Goal: Transaction & Acquisition: Purchase product/service

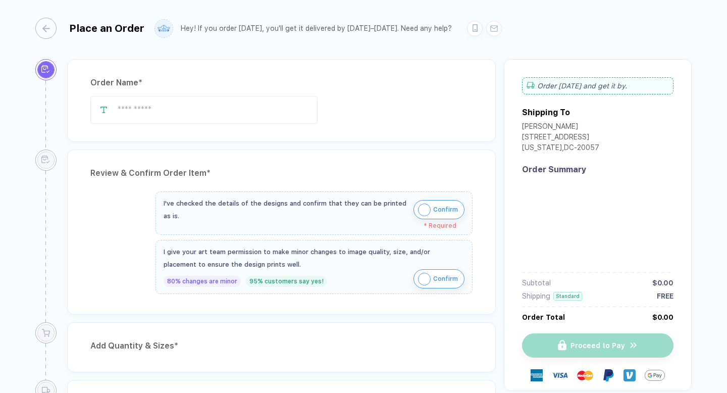
type input "*********"
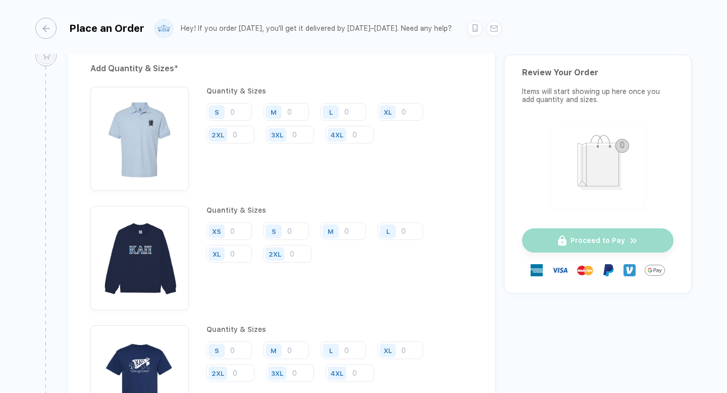
scroll to position [1216, 0]
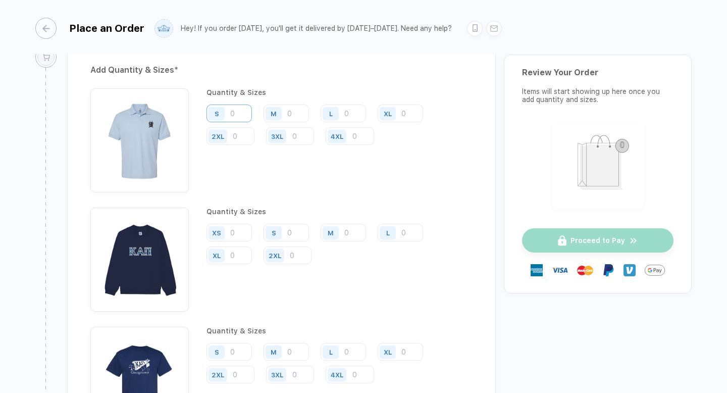
click at [247, 115] on input "number" at bounding box center [229, 114] width 45 height 18
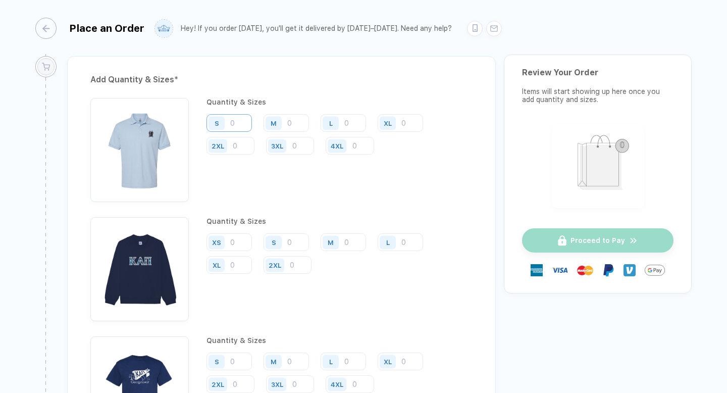
scroll to position [1206, 0]
click at [404, 122] on input "number" at bounding box center [400, 124] width 45 height 18
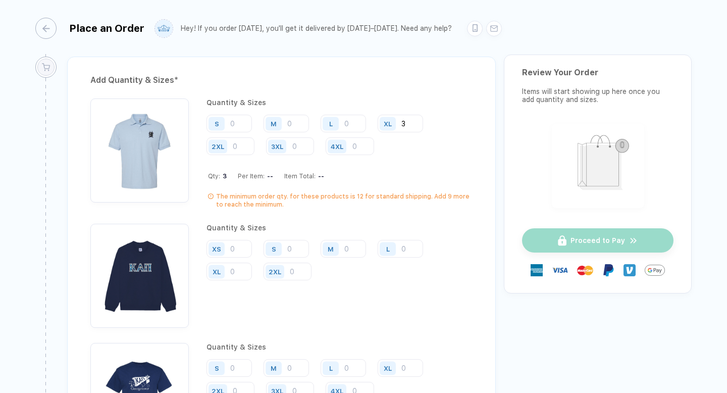
type input "3"
click at [358, 115] on input "number" at bounding box center [343, 124] width 45 height 18
type input "4"
click at [284, 121] on div "M" at bounding box center [275, 124] width 23 height 18
click at [300, 124] on input "number" at bounding box center [286, 124] width 45 height 18
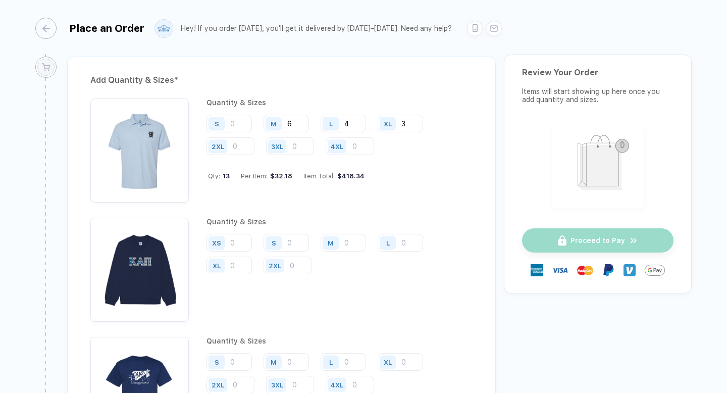
type input "6"
click at [251, 144] on input "number" at bounding box center [231, 146] width 48 height 18
type input "1"
click at [315, 86] on div "Add Quantity & Sizes * Quantity & Sizes S M 6 L 4 XL 3 2XL 1 3XL 4XL Quantity &…" at bounding box center [281, 320] width 429 height 527
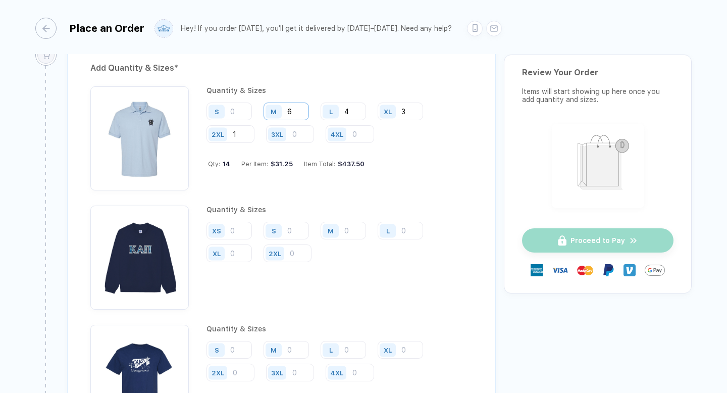
scroll to position [1220, 0]
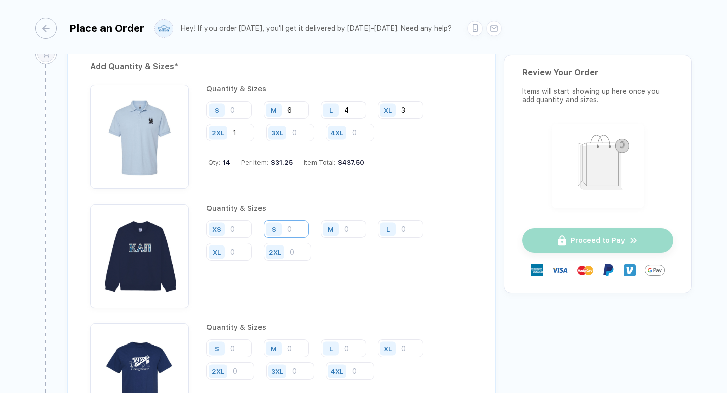
click at [287, 226] on input "number" at bounding box center [286, 229] width 45 height 18
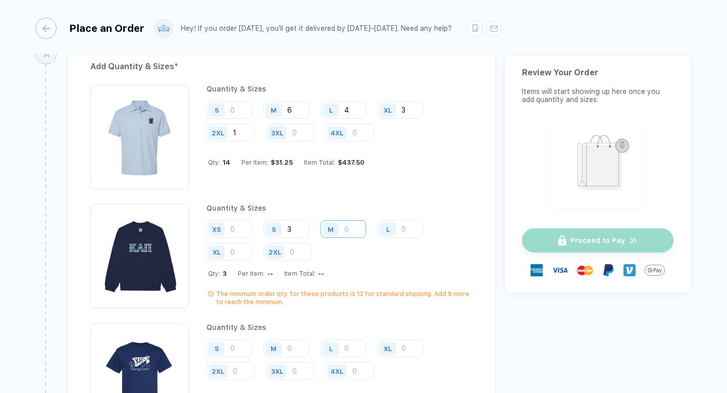
type input "3"
click at [349, 223] on input "number" at bounding box center [343, 229] width 45 height 18
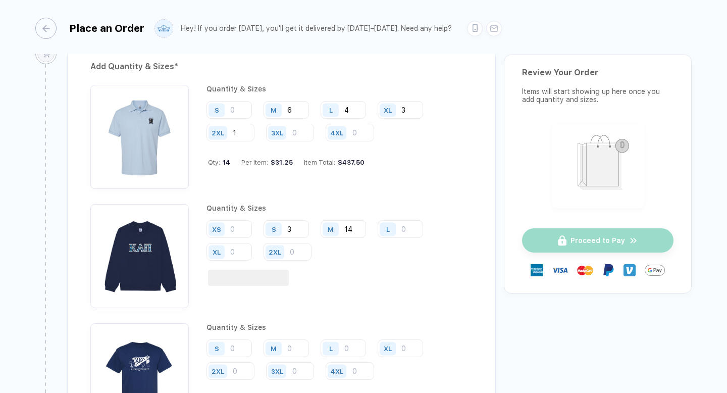
type input "14"
click at [398, 221] on div "L" at bounding box center [389, 229] width 23 height 18
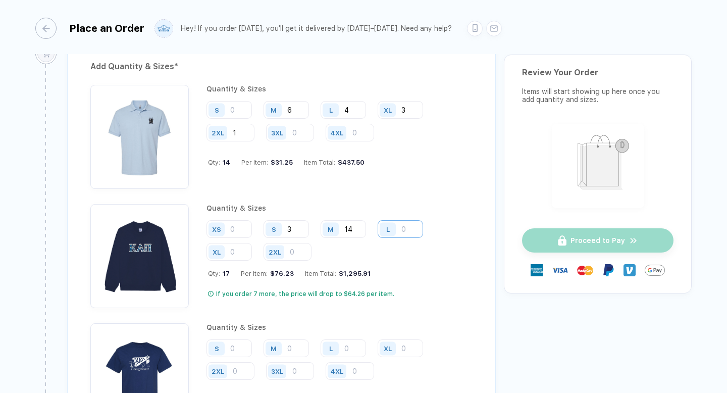
click at [412, 225] on input "number" at bounding box center [400, 229] width 45 height 18
type input "13"
click at [238, 250] on input "number" at bounding box center [229, 252] width 45 height 18
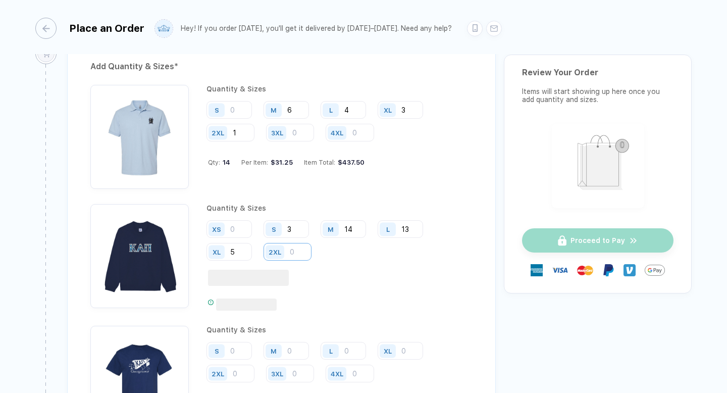
type input "5"
click at [293, 250] on input "number" at bounding box center [288, 252] width 48 height 18
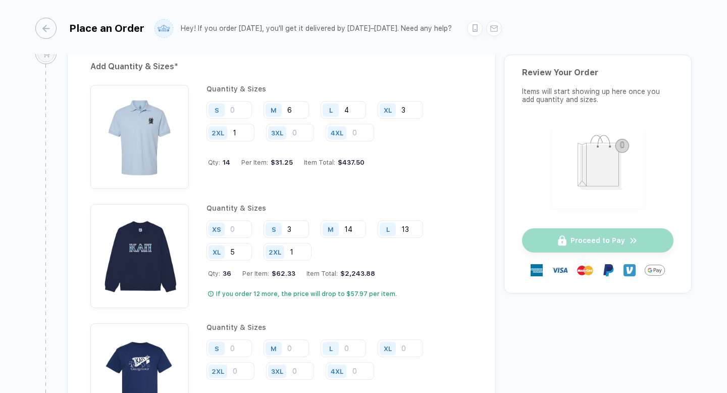
type input "1"
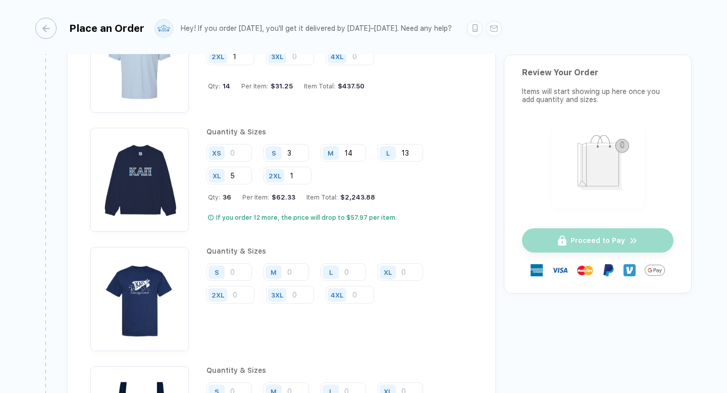
scroll to position [1299, 0]
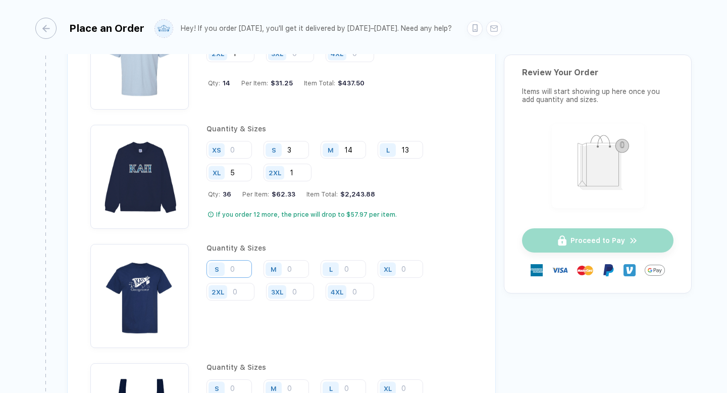
click at [239, 266] on input "number" at bounding box center [229, 269] width 45 height 18
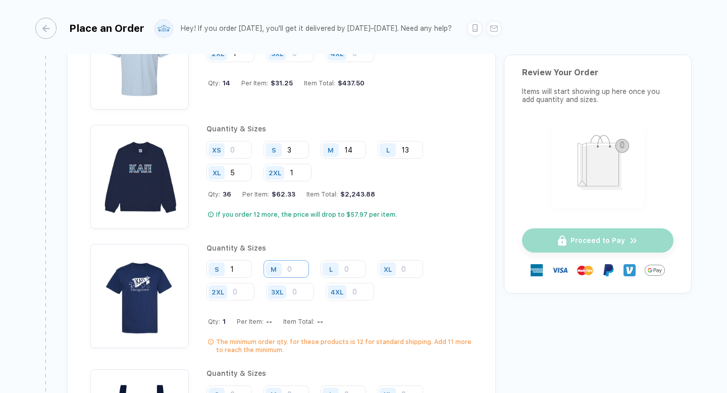
type input "1"
click at [302, 266] on input "number" at bounding box center [286, 269] width 45 height 18
type input "7"
click at [355, 267] on input "number" at bounding box center [343, 269] width 45 height 18
type input "3"
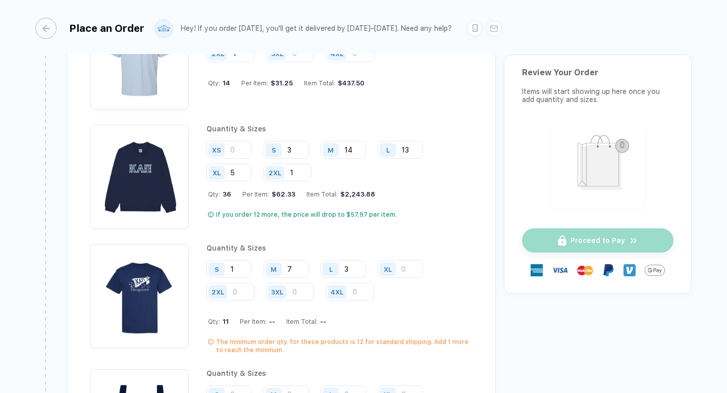
click at [400, 261] on div "XL" at bounding box center [389, 269] width 23 height 18
click at [406, 264] on input "number" at bounding box center [400, 269] width 45 height 18
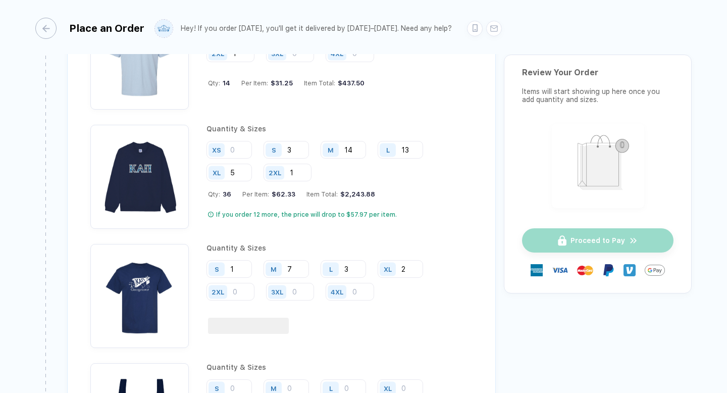
type input "2"
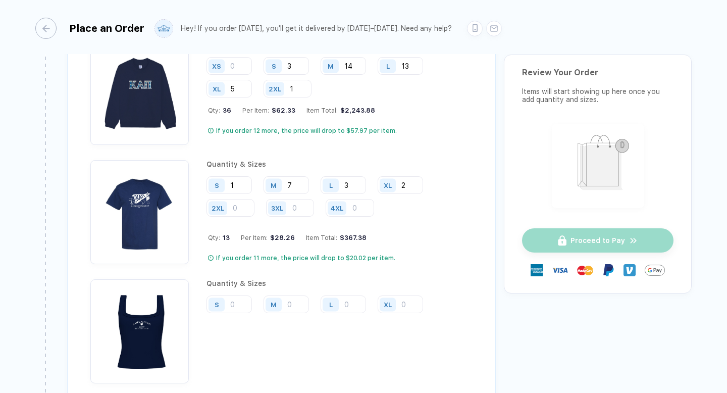
scroll to position [1384, 0]
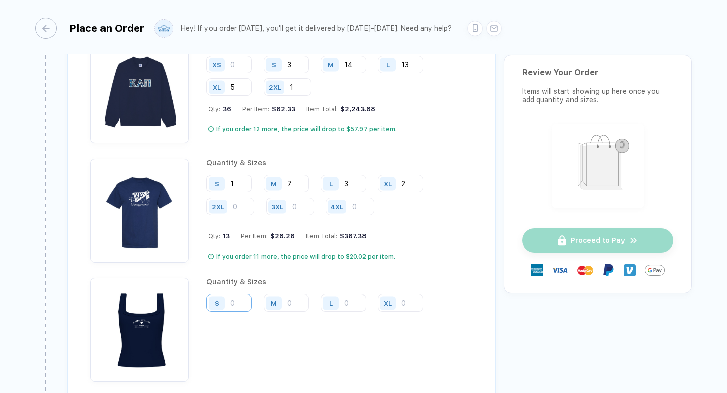
click at [246, 298] on input "number" at bounding box center [229, 303] width 45 height 18
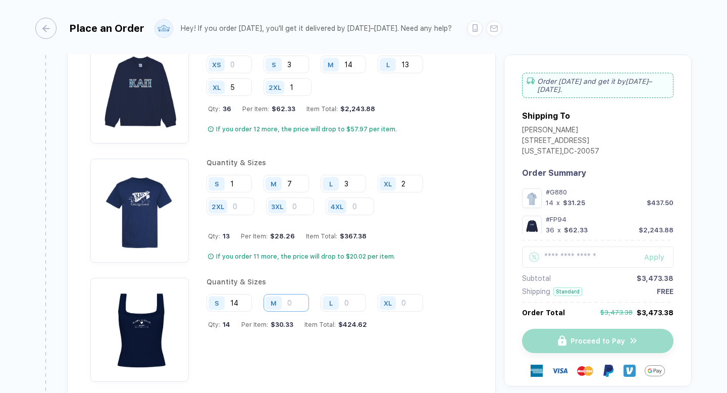
type input "14"
click at [299, 294] on input "number" at bounding box center [286, 303] width 45 height 18
type input "5"
click at [348, 300] on input "number" at bounding box center [343, 303] width 45 height 18
type input "1"
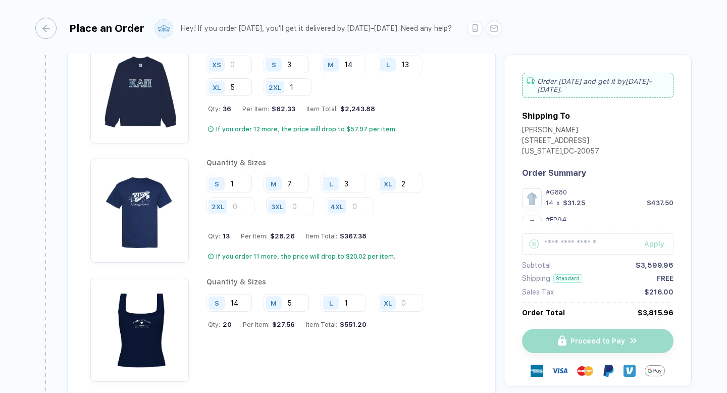
click at [409, 283] on div "Quantity & Sizes S 14 M 5 L 1 XL Qty: 20 Per Item: $27.56 Item Total: $551.20" at bounding box center [319, 330] width 224 height 104
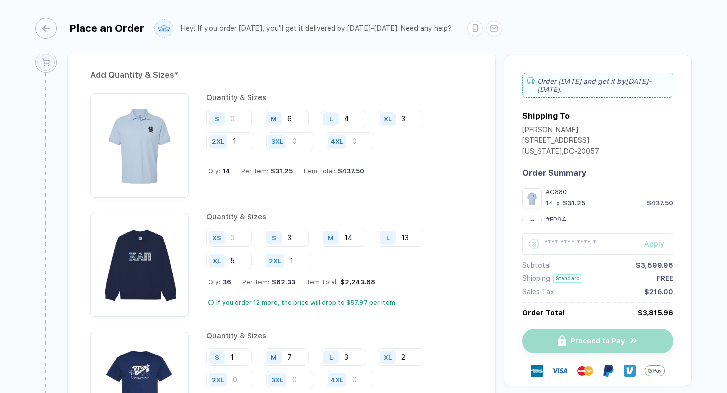
scroll to position [1213, 0]
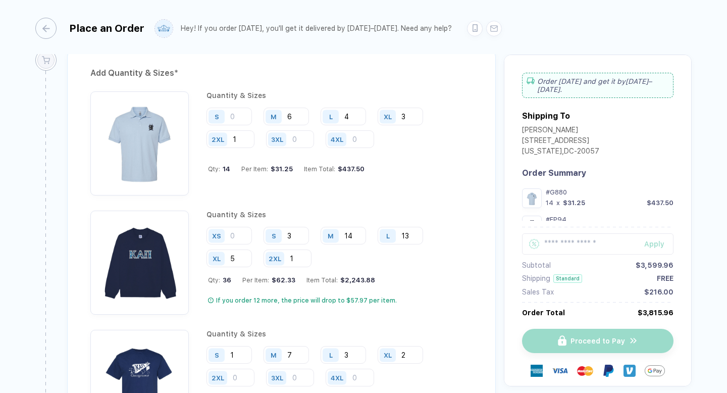
click at [333, 175] on div "Quantity & Sizes S M 6 L 4 XL 3 2XL 1 3XL 4XL Qty: 14 Per Item: $31.25 Item Tot…" at bounding box center [340, 143] width 266 height 104
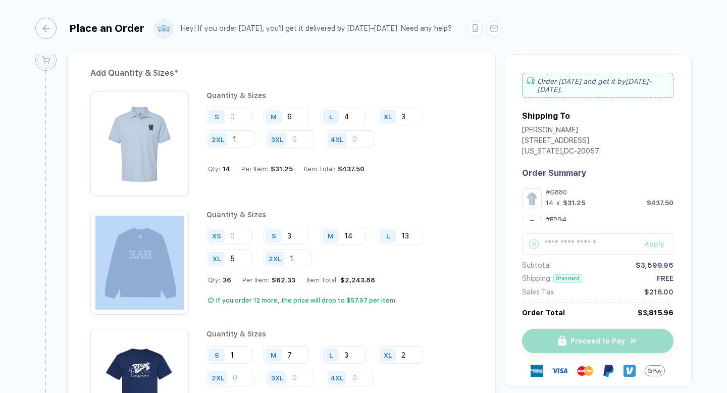
click at [333, 175] on div "Quantity & Sizes S M 6 L 4 XL 3 2XL 1 3XL 4XL Qty: 14 Per Item: $31.25 Item Tot…" at bounding box center [340, 143] width 266 height 104
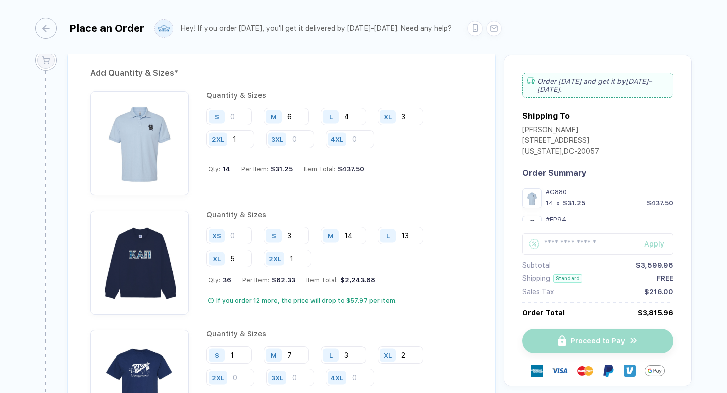
click at [325, 165] on div "Item Total: $437.50" at bounding box center [334, 169] width 61 height 8
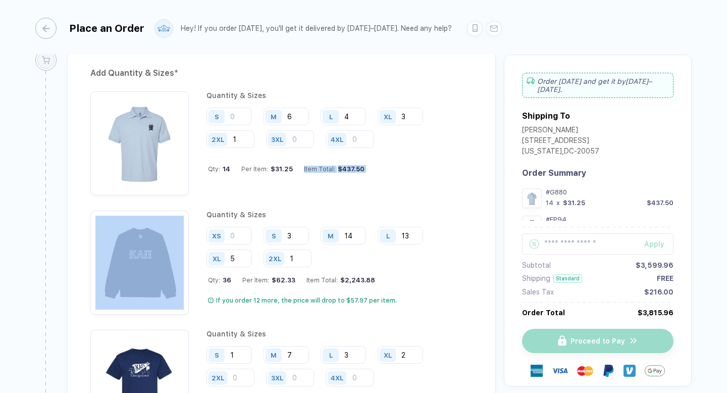
drag, startPoint x: 325, startPoint y: 164, endPoint x: 349, endPoint y: 164, distance: 24.7
click at [349, 165] on div "Item Total: $437.50" at bounding box center [334, 169] width 61 height 8
click at [349, 165] on div "$437.50" at bounding box center [349, 169] width 29 height 8
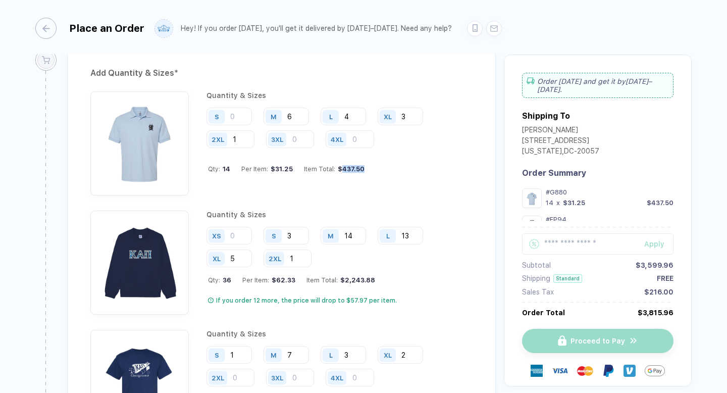
click at [349, 165] on div "$437.50" at bounding box center [349, 169] width 29 height 8
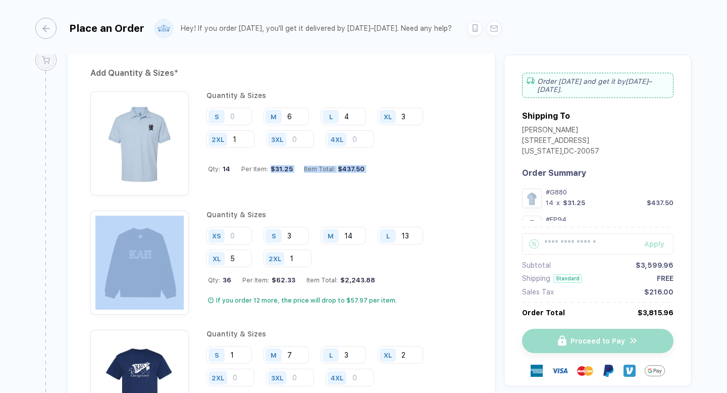
drag, startPoint x: 349, startPoint y: 164, endPoint x: 290, endPoint y: 164, distance: 59.1
click at [290, 165] on div "Qty: 14 Per Item: $31.25 Item Total: $437.50" at bounding box center [340, 169] width 265 height 8
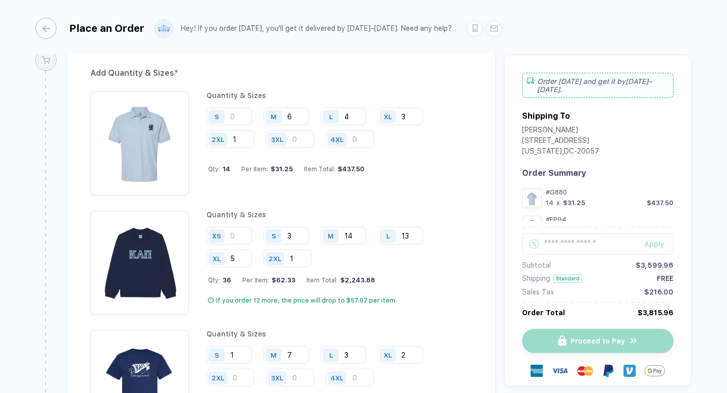
click at [211, 168] on div "Qty: 14" at bounding box center [219, 169] width 22 height 8
drag, startPoint x: 211, startPoint y: 168, endPoint x: 359, endPoint y: 170, distance: 148.5
click at [359, 170] on div "Qty: 14 Per Item: $31.25 Item Total: $437.50" at bounding box center [340, 169] width 265 height 8
click at [359, 170] on div "$437.50" at bounding box center [349, 169] width 29 height 8
drag, startPoint x: 359, startPoint y: 170, endPoint x: 216, endPoint y: 164, distance: 143.6
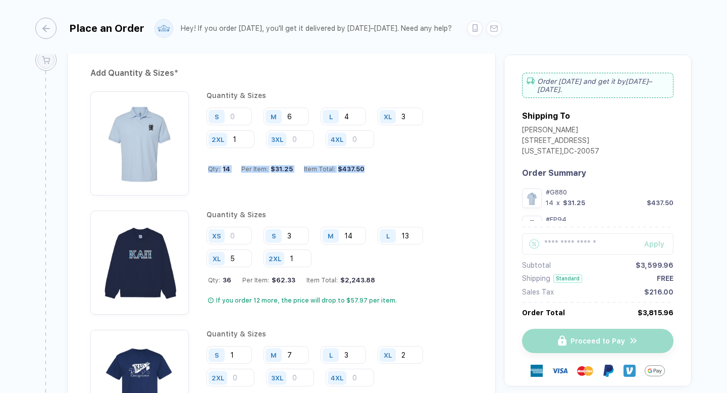
click at [214, 165] on div "Qty: 14 Per Item: $31.25 Item Total: $437.50" at bounding box center [340, 169] width 265 height 8
click at [216, 165] on div "Qty: 14" at bounding box center [219, 169] width 22 height 8
drag, startPoint x: 216, startPoint y: 164, endPoint x: 344, endPoint y: 164, distance: 128.8
click at [344, 165] on div "Qty: 14 Per Item: $31.25 Item Total: $437.50" at bounding box center [340, 169] width 265 height 8
click at [344, 165] on div "$437.50" at bounding box center [349, 169] width 29 height 8
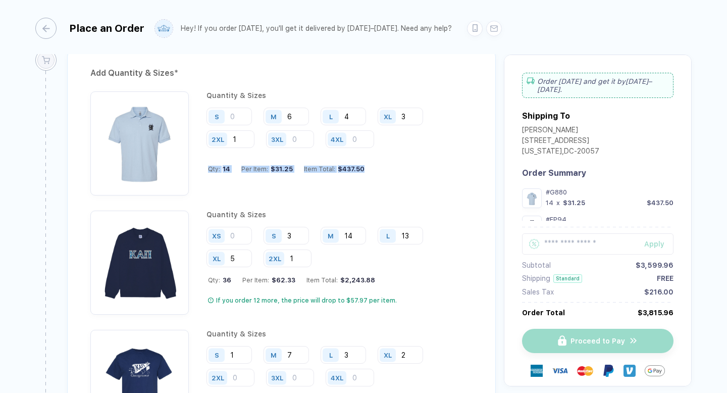
drag, startPoint x: 344, startPoint y: 164, endPoint x: 209, endPoint y: 164, distance: 135.3
click at [209, 165] on div "Qty: 14 Per Item: $31.25 Item Total: $437.50" at bounding box center [340, 169] width 265 height 8
click at [209, 165] on div "Qty: 14" at bounding box center [219, 169] width 22 height 8
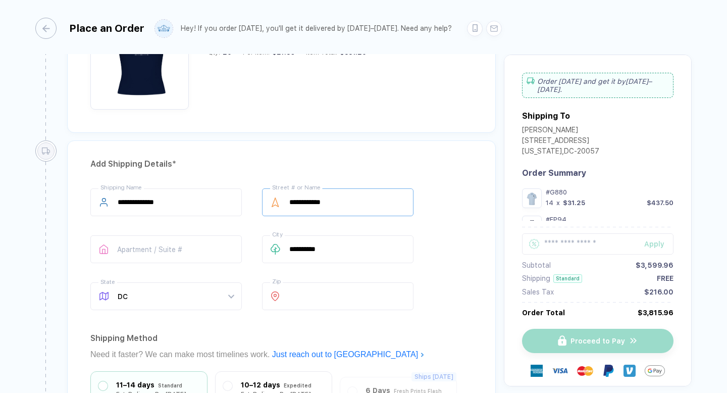
scroll to position [1727, 0]
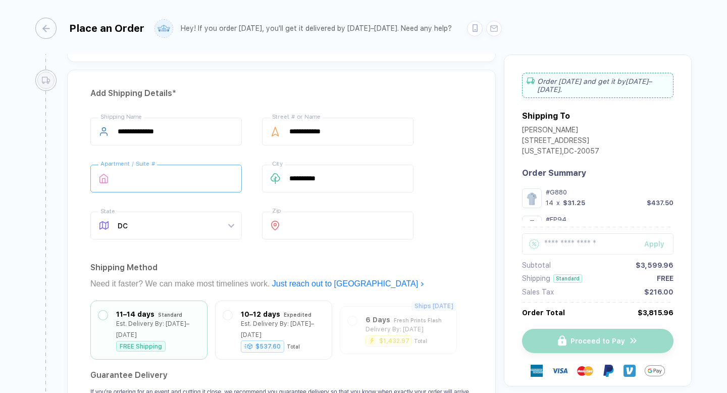
click at [222, 172] on input "text" at bounding box center [166, 179] width 152 height 28
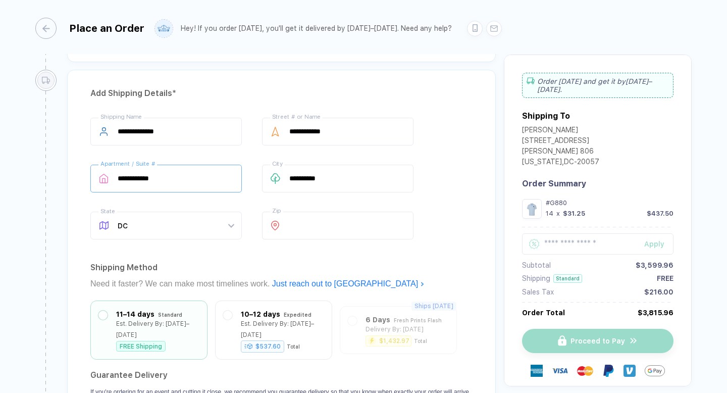
type input "**********"
click at [241, 195] on div "**********" at bounding box center [281, 181] width 382 height 126
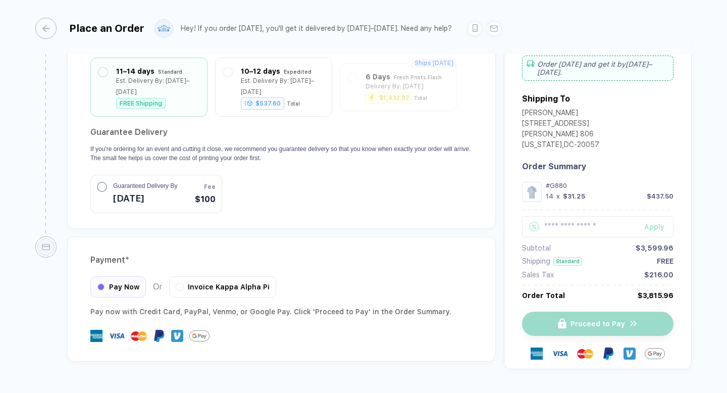
scroll to position [1985, 0]
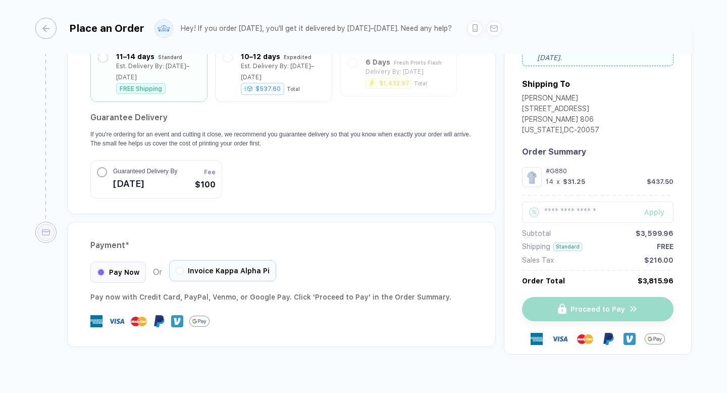
click at [190, 267] on span "Invoice Kappa Alpha Pi" at bounding box center [229, 271] width 82 height 8
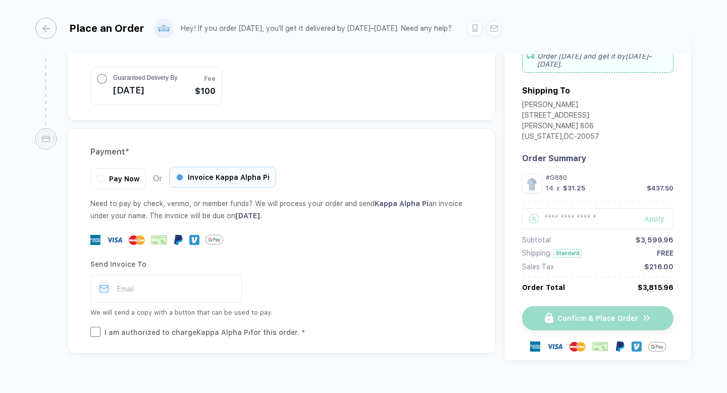
scroll to position [2081, 0]
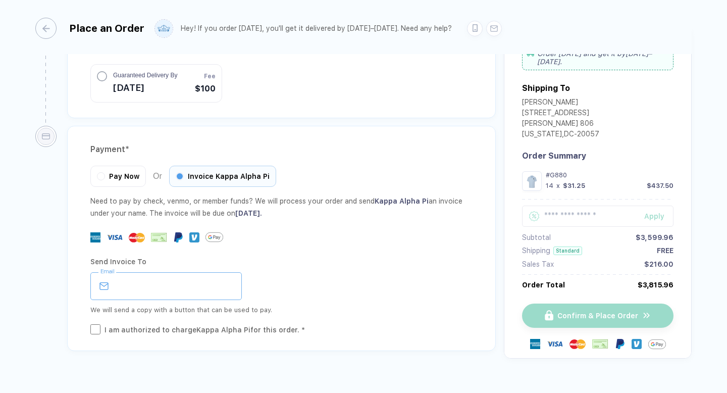
click at [186, 272] on input "email" at bounding box center [166, 286] width 152 height 28
click at [305, 283] on div "**********" at bounding box center [281, 286] width 382 height 28
click at [185, 324] on div "I am authorized to charge Kappa Alpha Pi for this order. *" at bounding box center [205, 329] width 200 height 11
click at [159, 272] on input "**********" at bounding box center [166, 286] width 152 height 28
drag, startPoint x: 159, startPoint y: 270, endPoint x: 125, endPoint y: 269, distance: 33.9
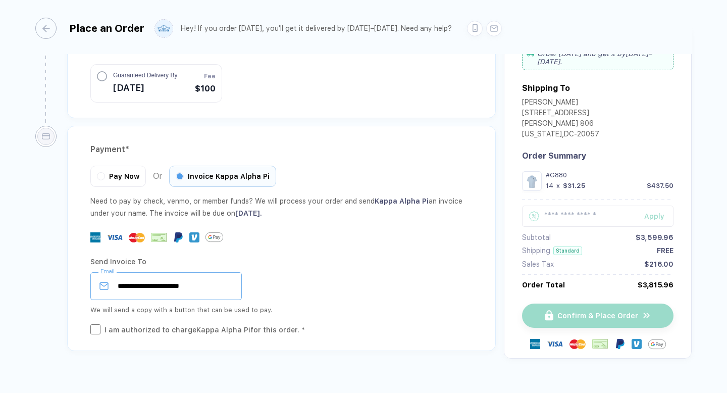
click at [125, 272] on input "**********" at bounding box center [166, 286] width 152 height 28
click at [226, 274] on input "**********" at bounding box center [166, 286] width 152 height 28
click at [236, 272] on input "**********" at bounding box center [166, 286] width 152 height 28
type input "**********"
click at [244, 195] on div "Need to pay by check, venmo, or member funds? We will process your order and se…" at bounding box center [281, 207] width 382 height 24
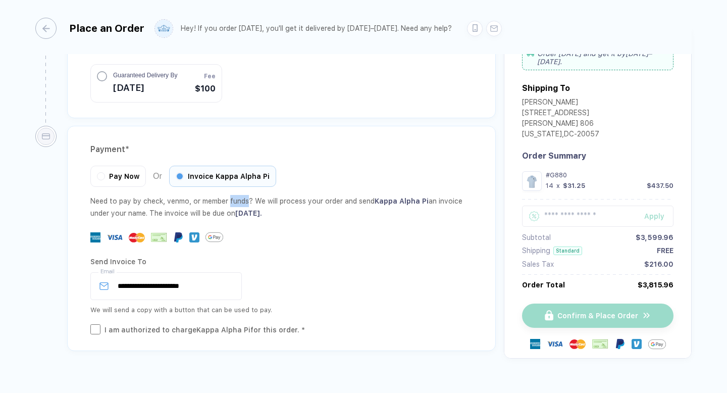
click at [244, 195] on div "Need to pay by check, venmo, or member funds? We will process your order and se…" at bounding box center [281, 207] width 382 height 24
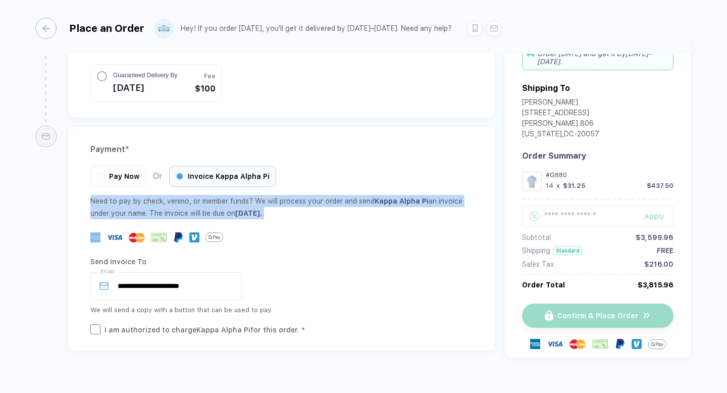
click at [244, 195] on div "Need to pay by check, venmo, or member funds? We will process your order and se…" at bounding box center [281, 207] width 382 height 24
click at [262, 209] on span "[DATE] ." at bounding box center [248, 213] width 27 height 8
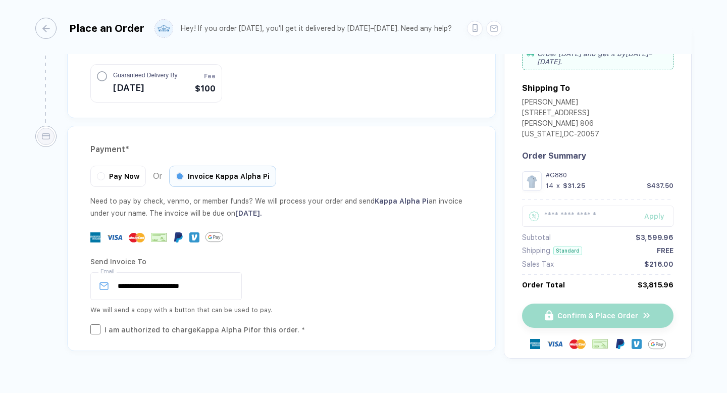
click at [209, 195] on div "Need to pay by check, venmo, or member funds? We will process your order and se…" at bounding box center [281, 207] width 382 height 24
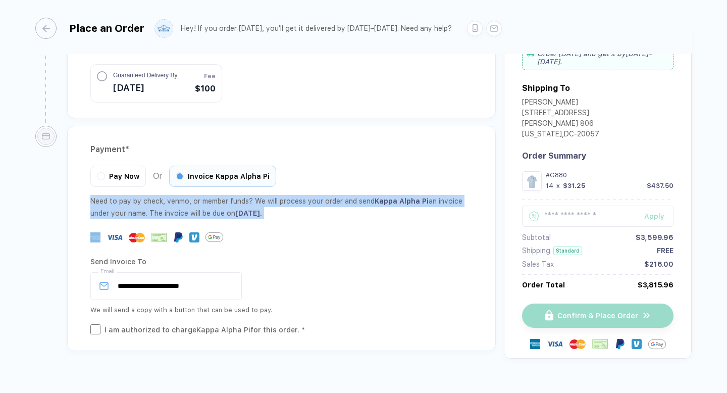
click at [209, 195] on div "Need to pay by check, venmo, or member funds? We will process your order and se…" at bounding box center [281, 207] width 382 height 24
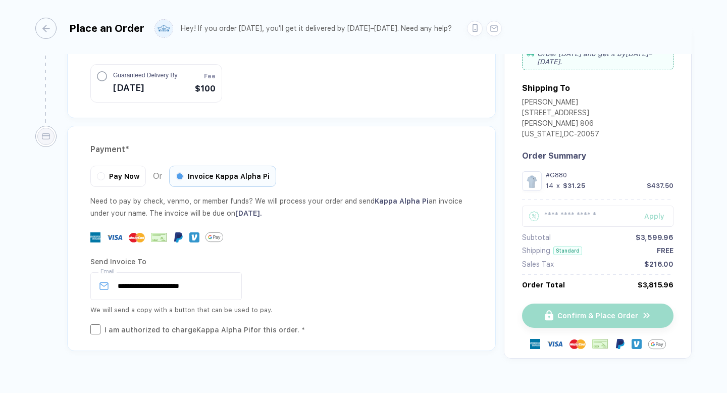
click at [229, 210] on div "**********" at bounding box center [281, 265] width 382 height 140
click at [205, 254] on div "Send Invoice To" at bounding box center [281, 262] width 382 height 16
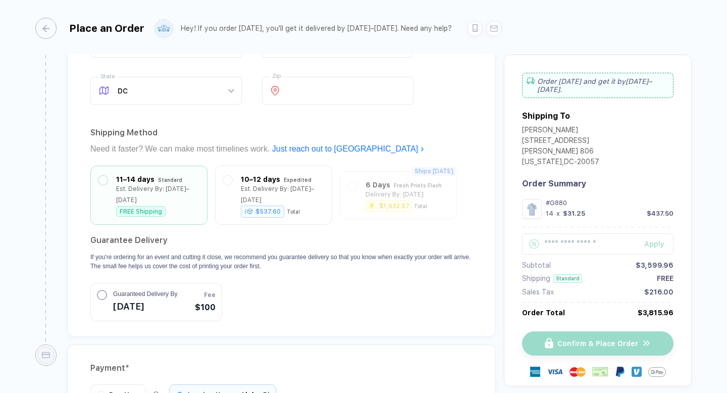
scroll to position [1858, 0]
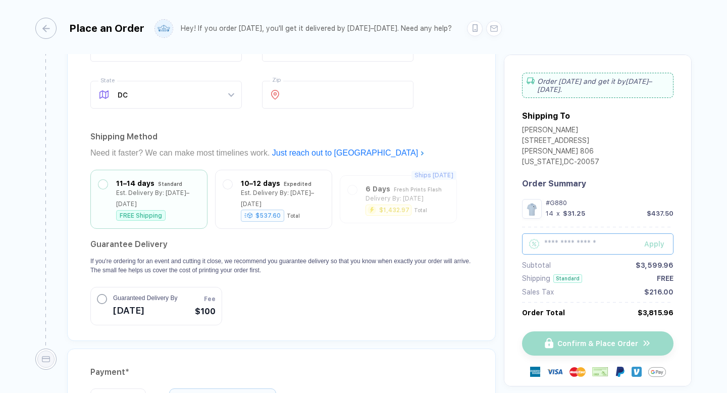
click at [547, 239] on input "text" at bounding box center [598, 243] width 152 height 21
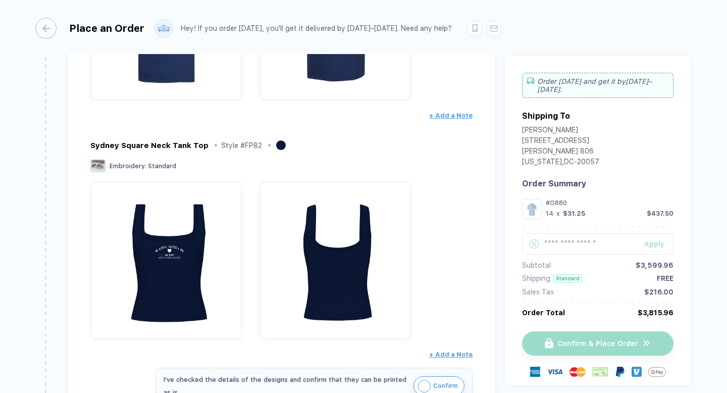
scroll to position [764, 0]
